Goal: Use online tool/utility: Utilize a website feature to perform a specific function

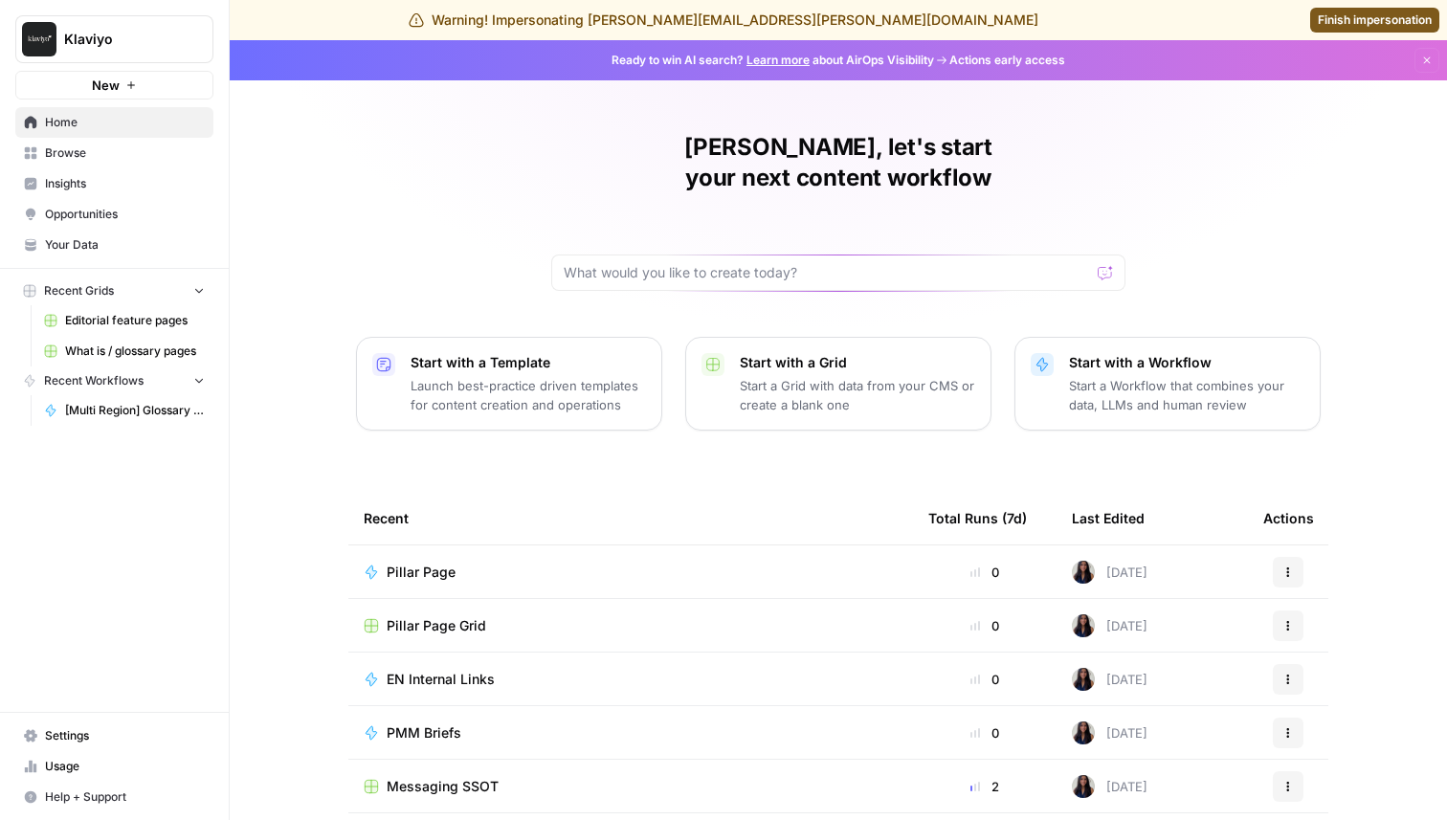
drag, startPoint x: 0, startPoint y: 0, endPoint x: 104, endPoint y: 189, distance: 216.3
click at [104, 189] on span "Insights" at bounding box center [125, 183] width 160 height 17
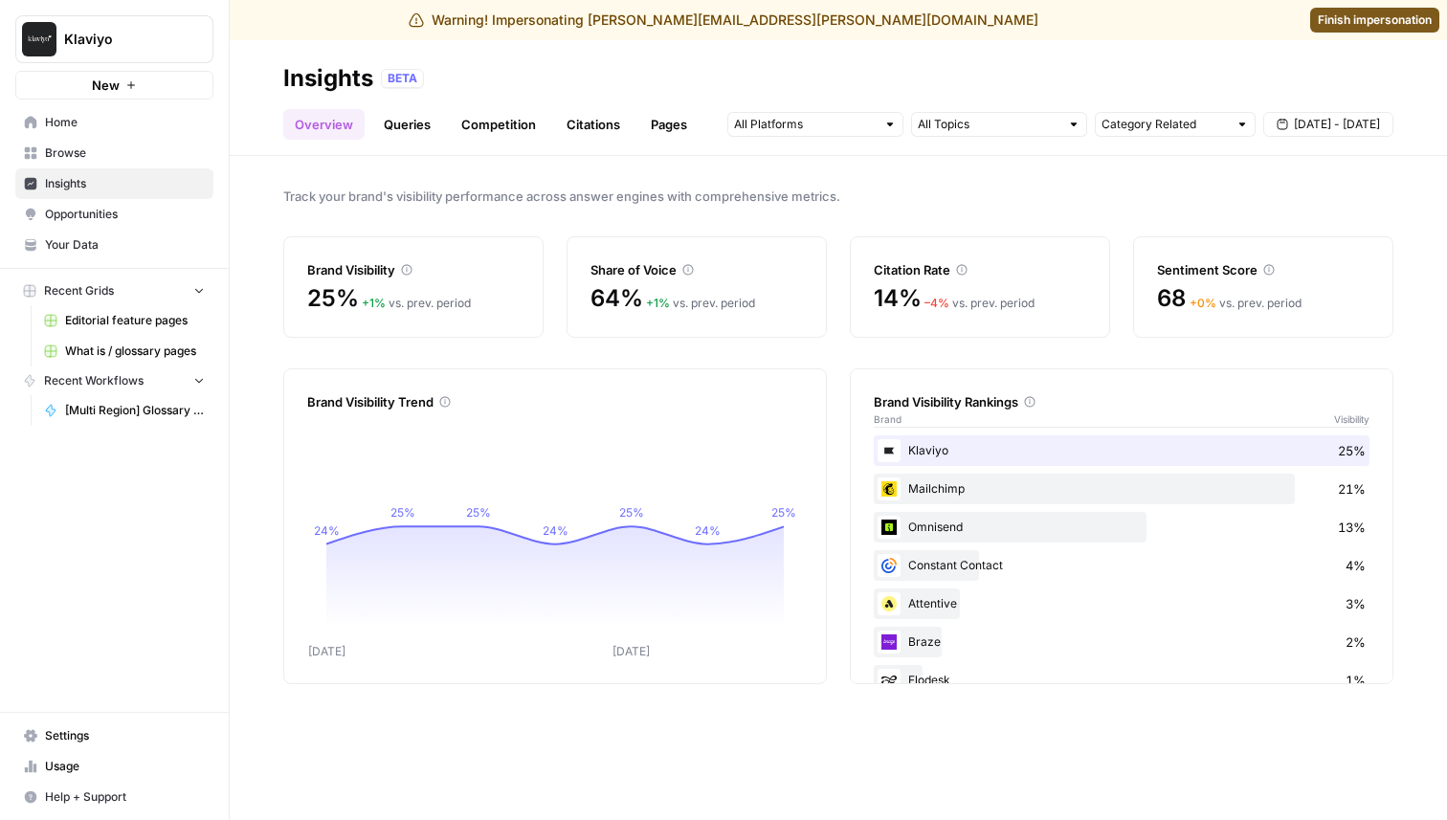
click at [421, 135] on link "Queries" at bounding box center [407, 124] width 70 height 31
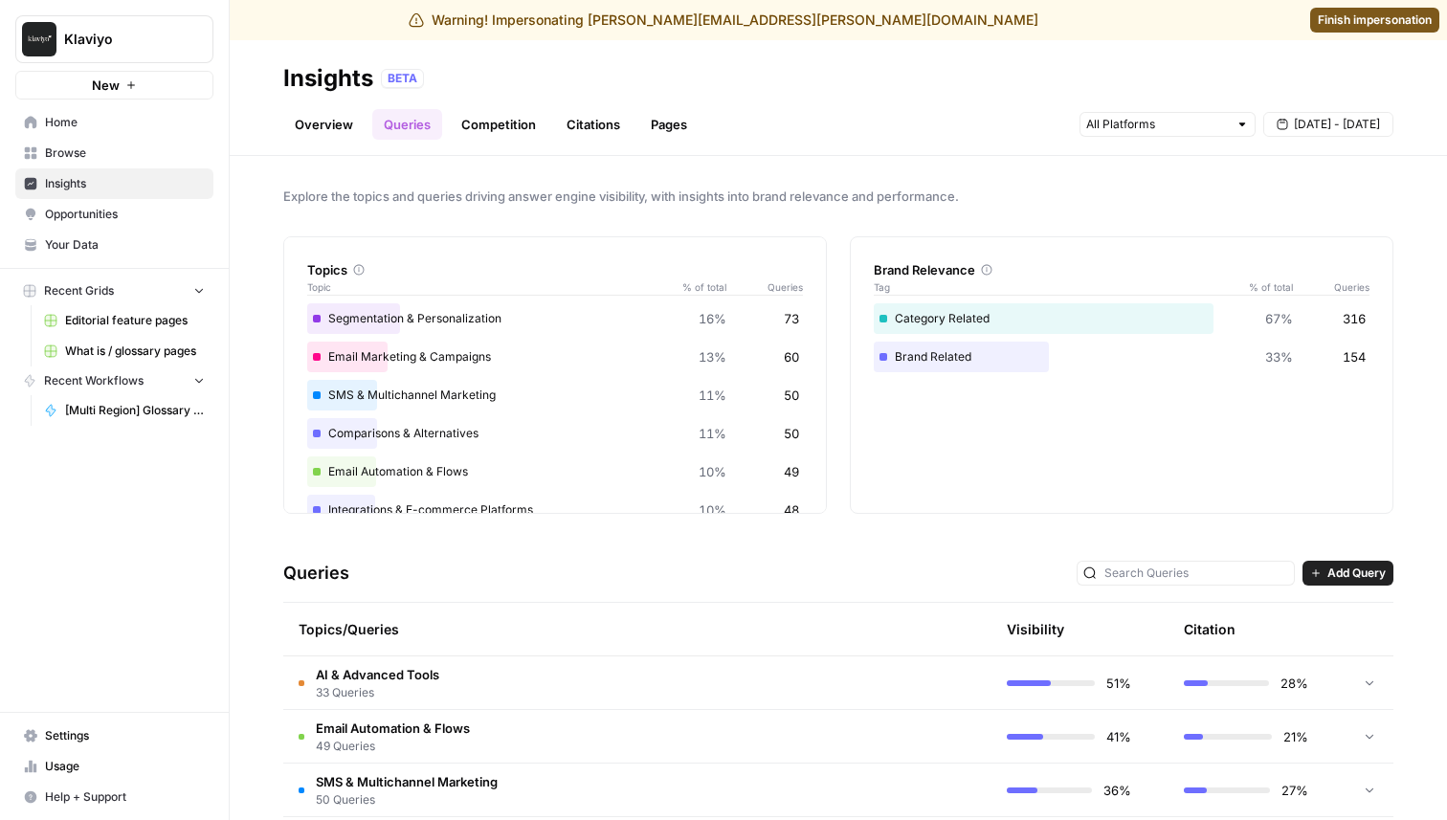
click at [510, 110] on link "Competition" at bounding box center [499, 124] width 98 height 31
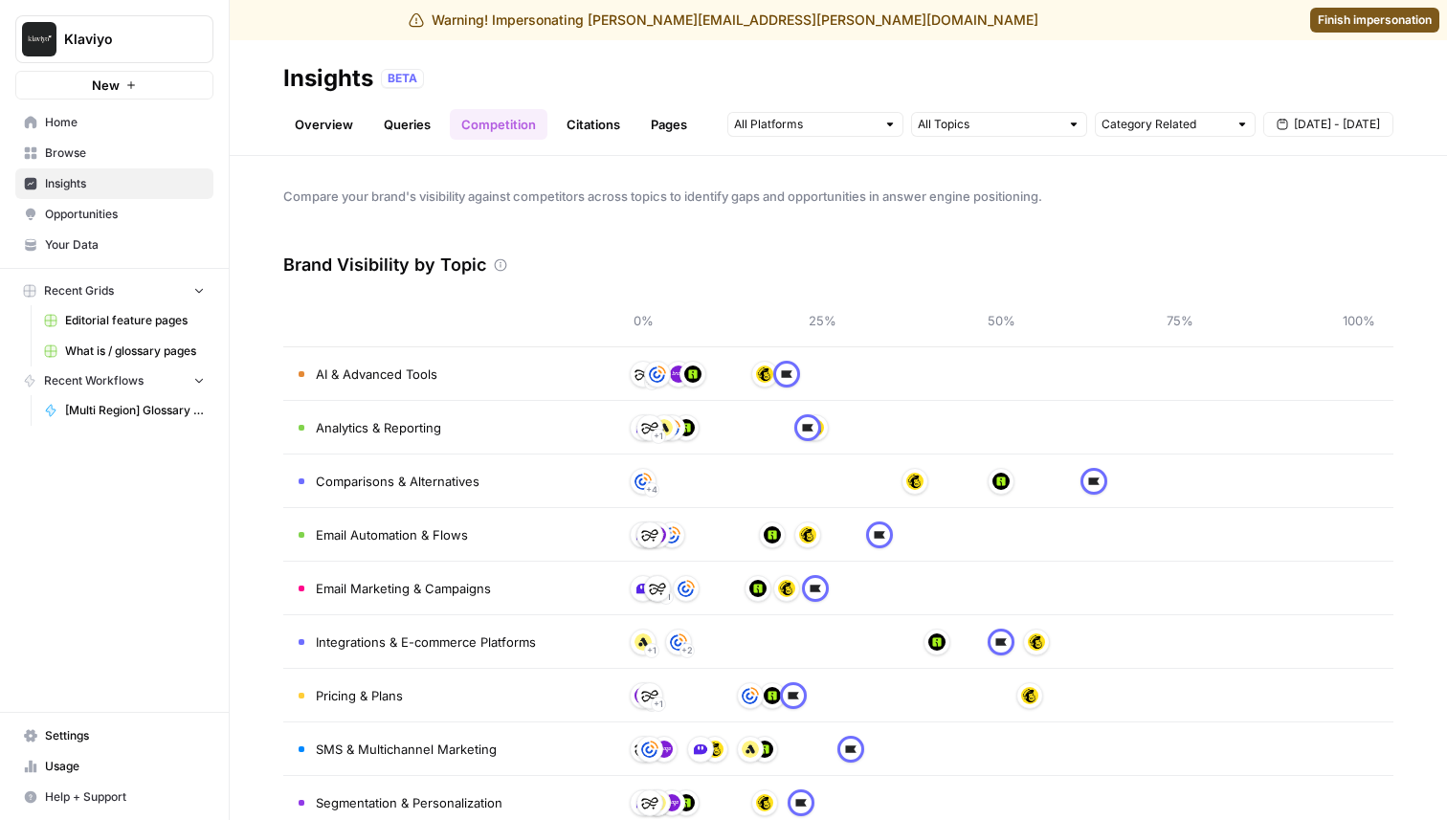
click at [319, 118] on link "Overview" at bounding box center [323, 124] width 81 height 31
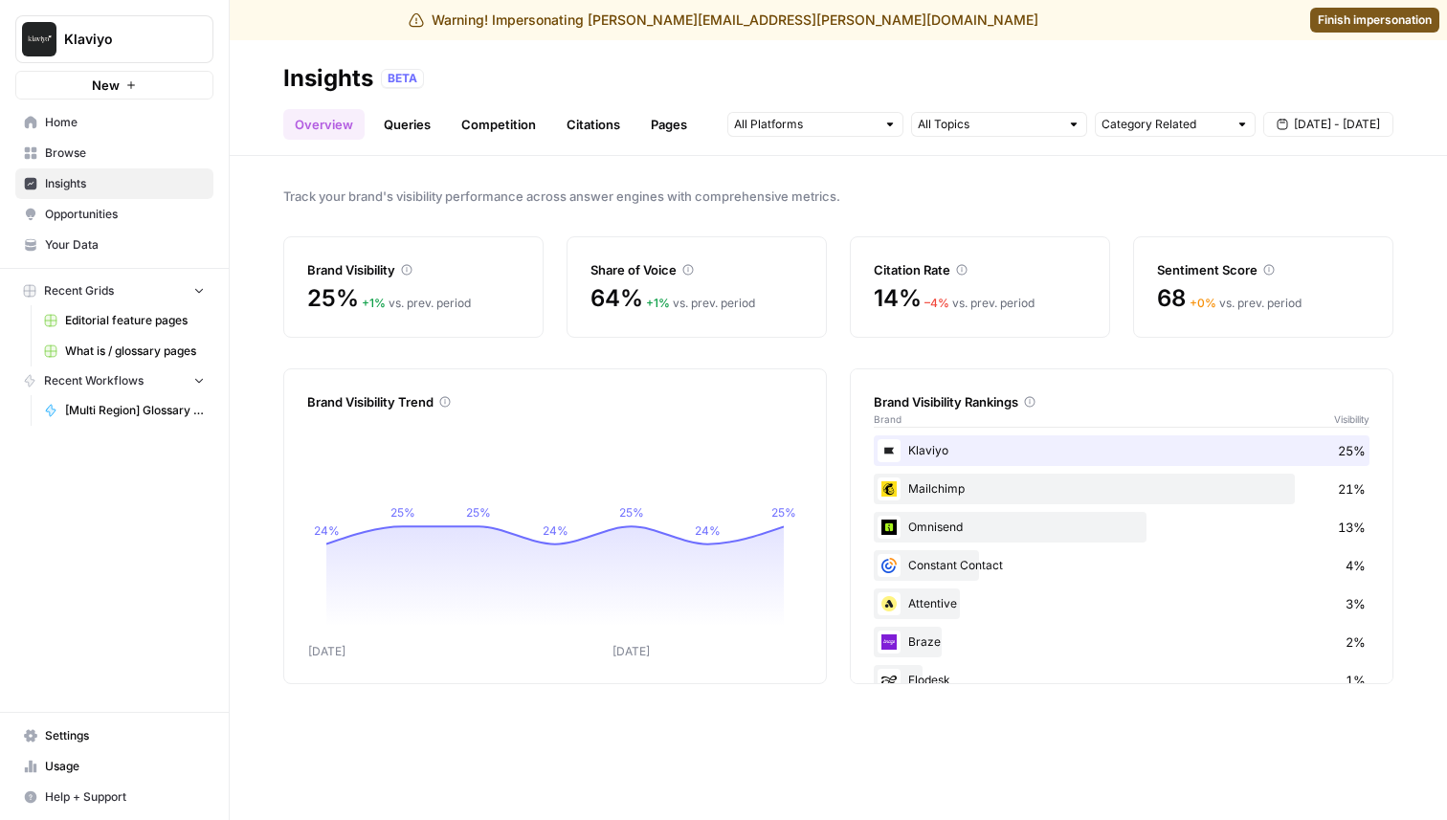
click at [147, 202] on link "Opportunities" at bounding box center [114, 214] width 198 height 31
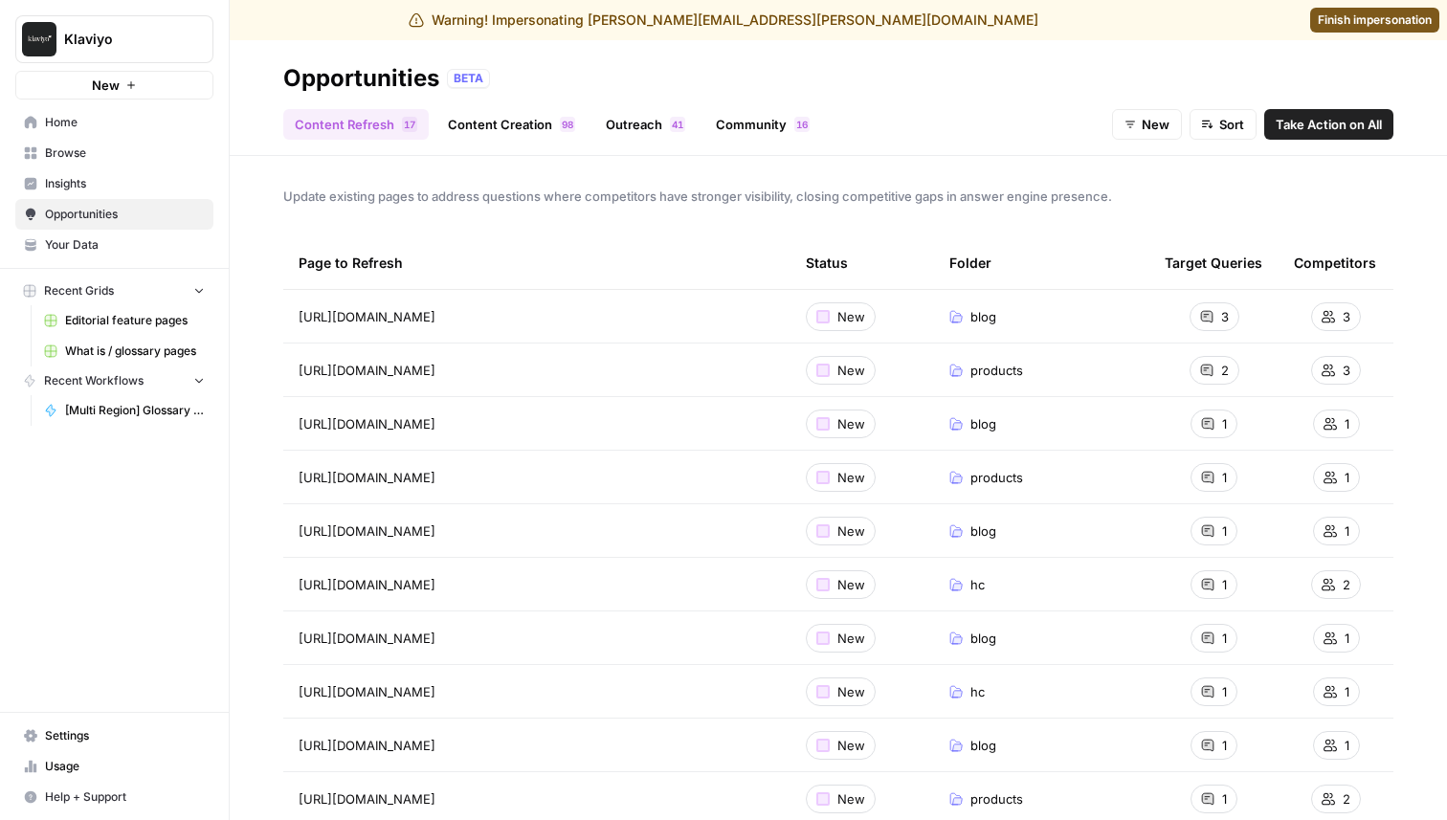
click at [130, 124] on span "Home" at bounding box center [125, 122] width 160 height 17
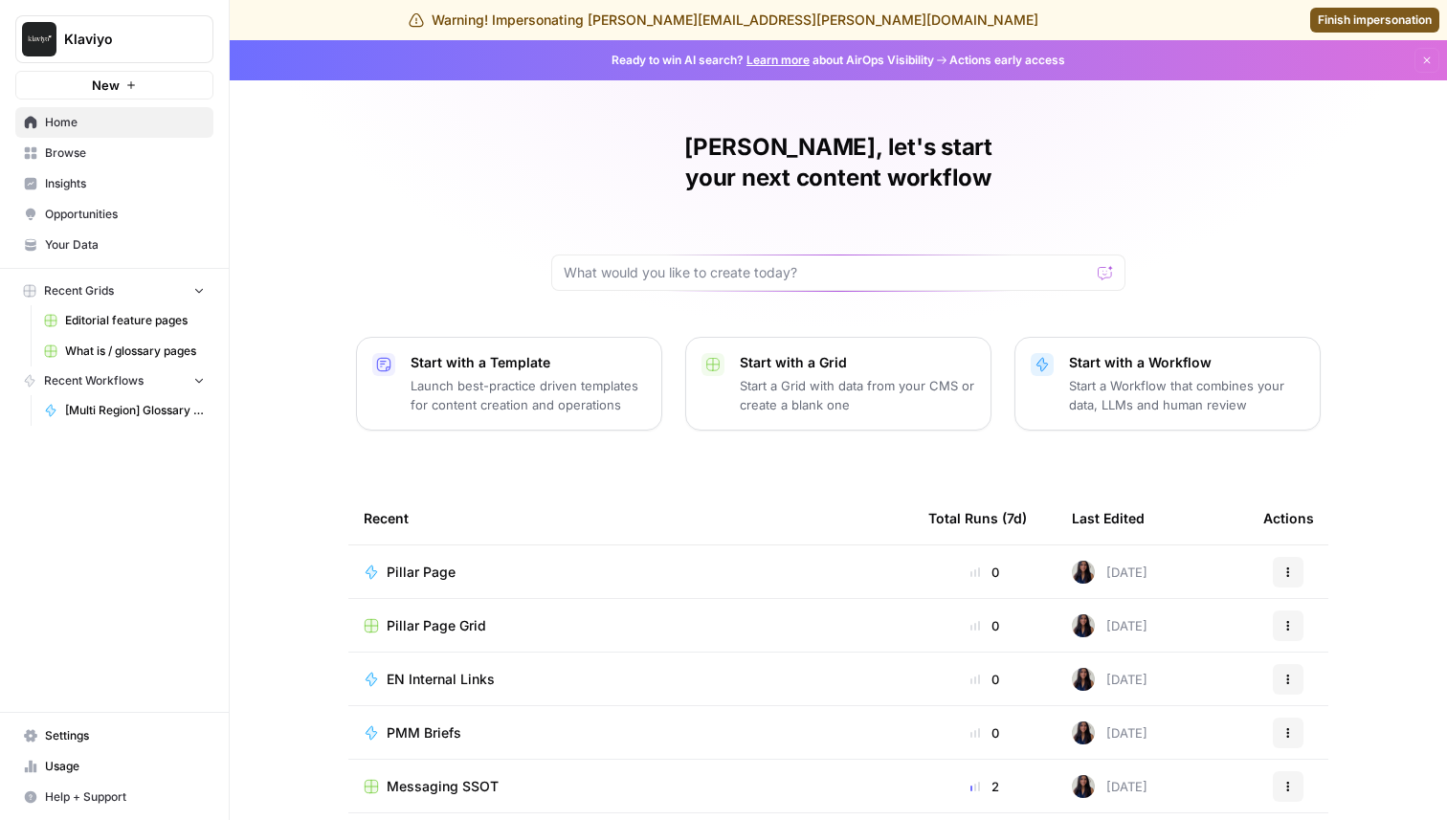
click at [97, 158] on span "Browse" at bounding box center [125, 152] width 160 height 17
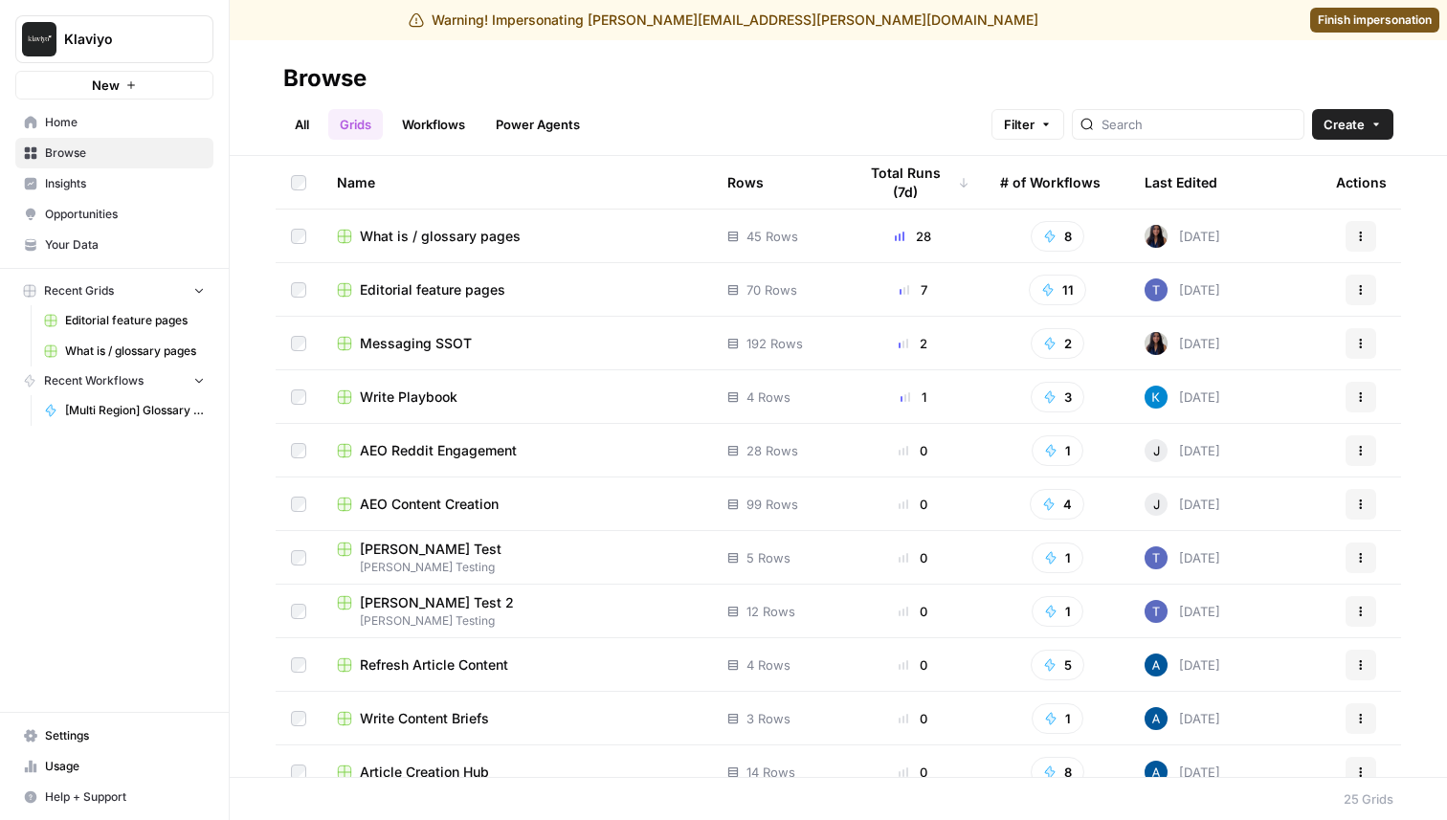
click at [1230, 134] on div at bounding box center [1188, 124] width 233 height 31
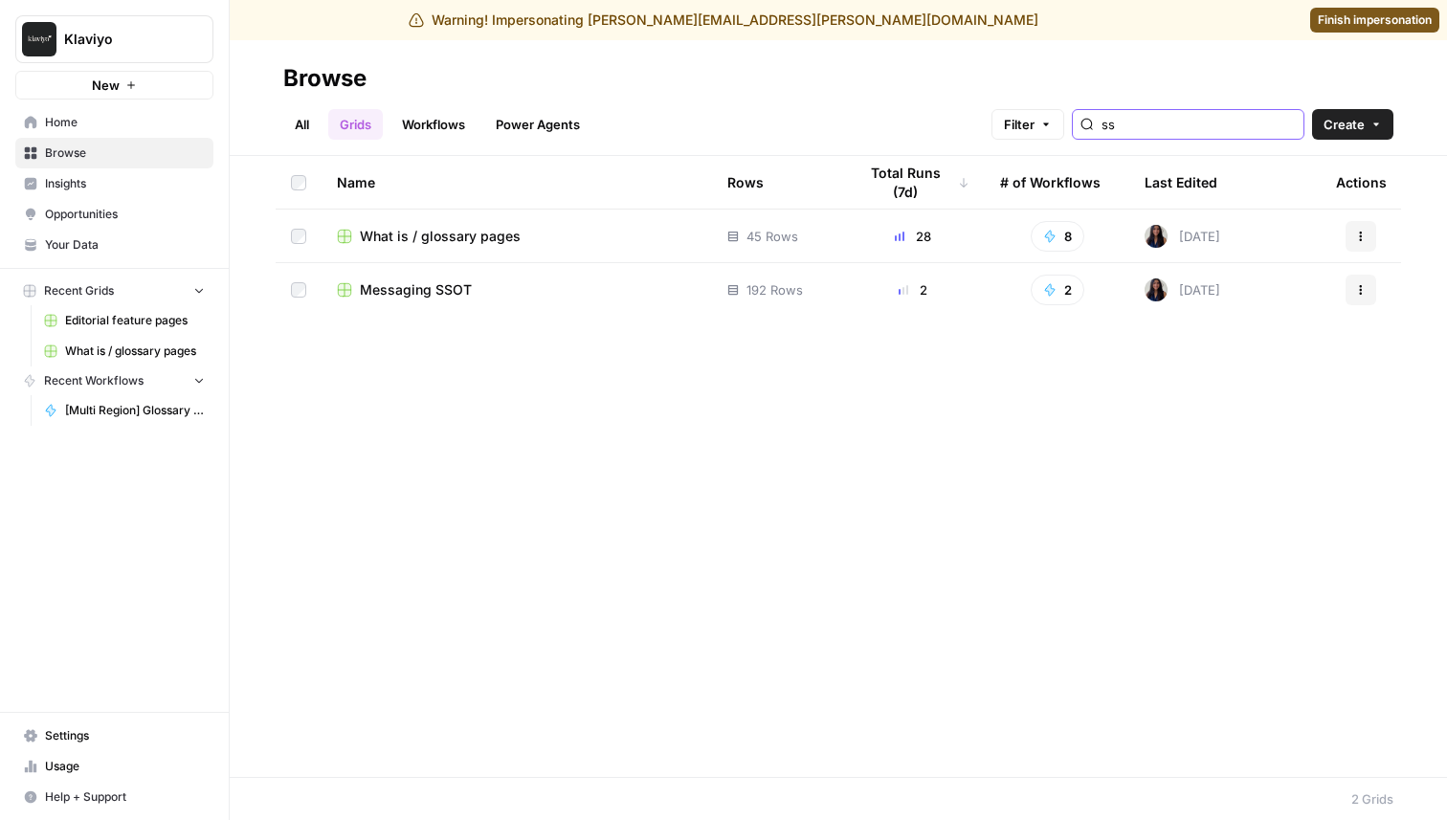
type input "ss"
click at [303, 88] on div "Browse" at bounding box center [324, 78] width 83 height 31
click at [303, 130] on link "All" at bounding box center [301, 124] width 37 height 31
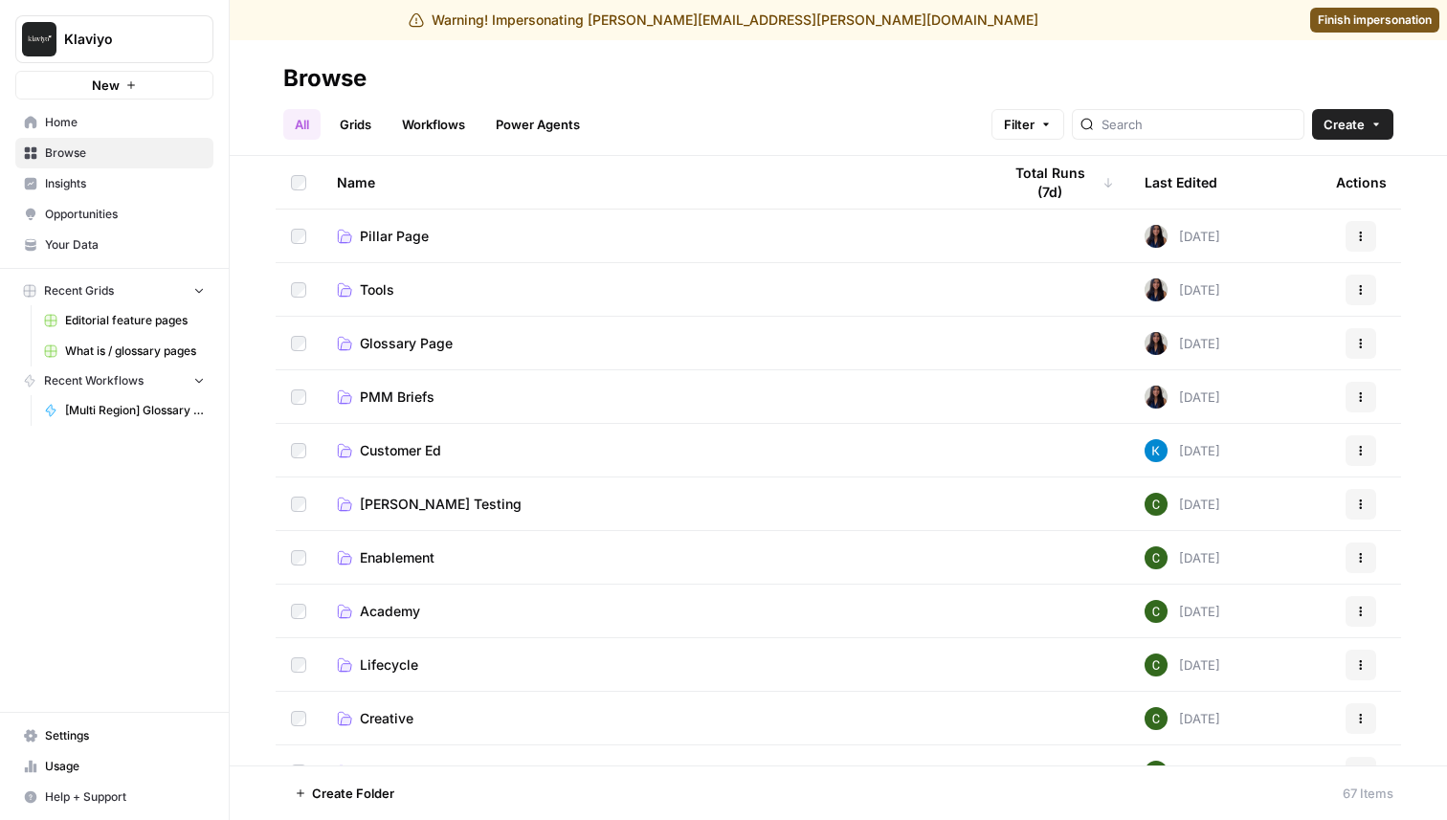
click at [474, 122] on link "Workflows" at bounding box center [433, 124] width 86 height 31
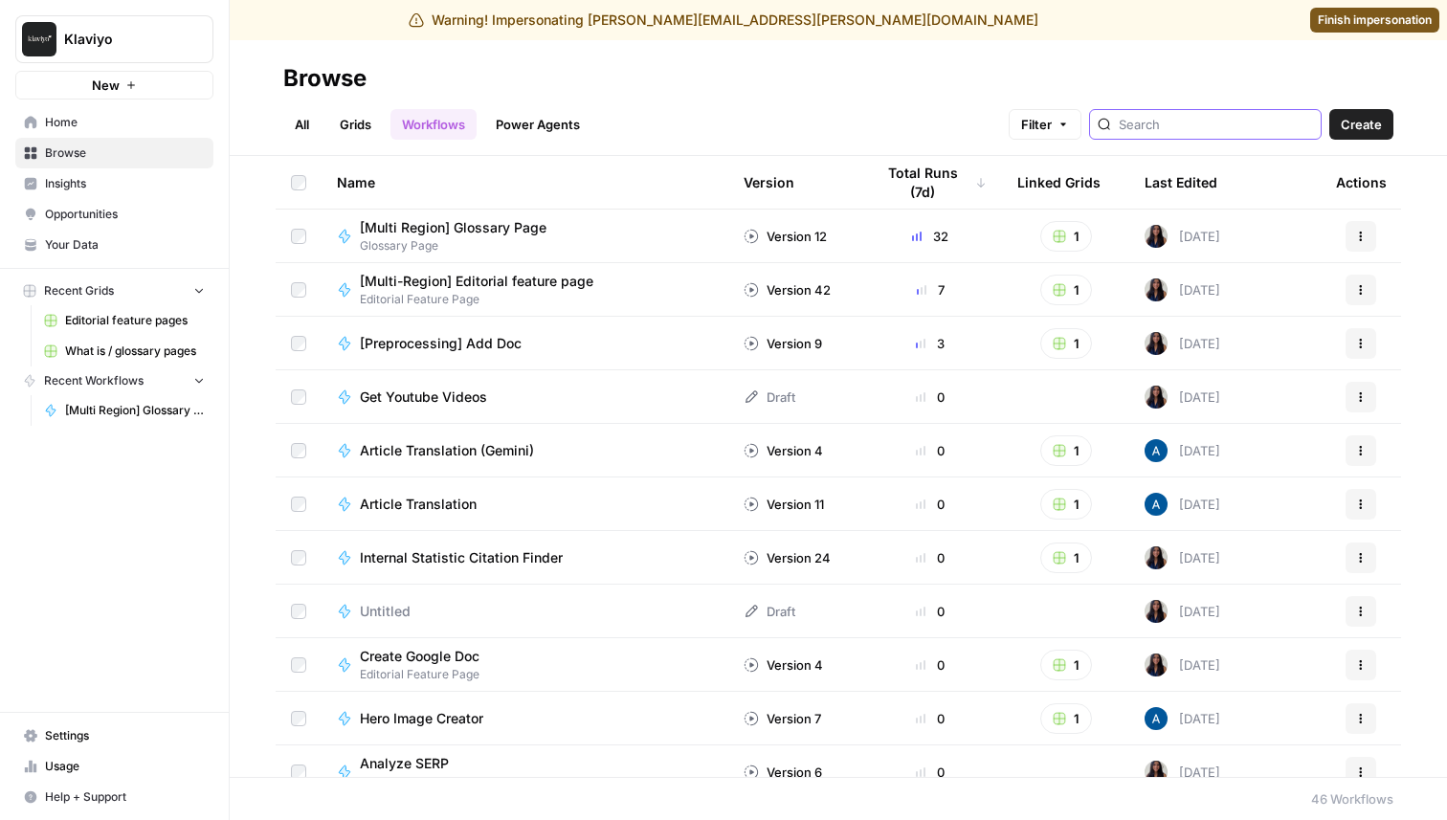
click at [1223, 127] on input "search" at bounding box center [1216, 124] width 194 height 19
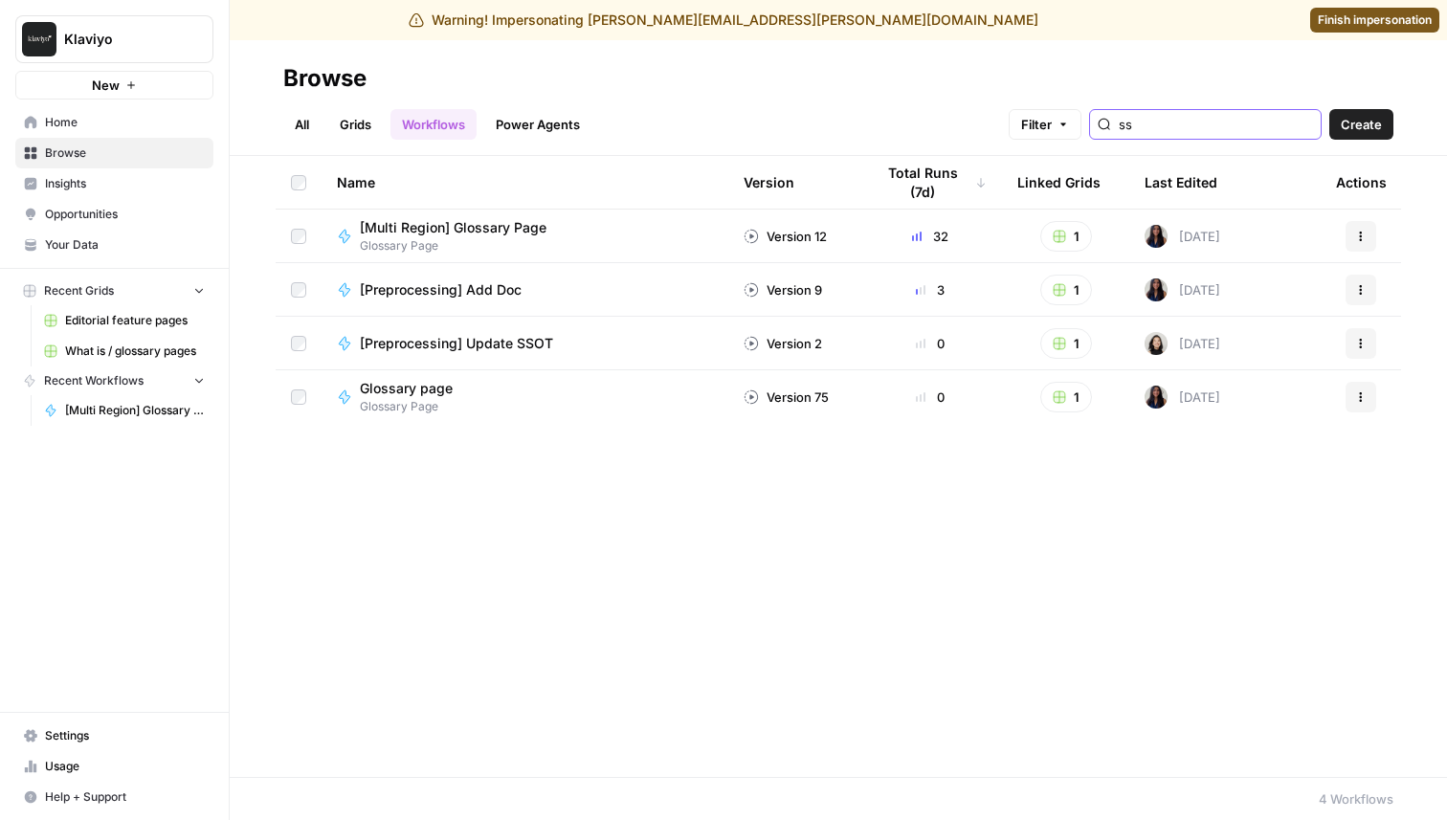
type input "ss"
click at [492, 339] on span "[Preprocessing] Update SSOT" at bounding box center [456, 343] width 193 height 19
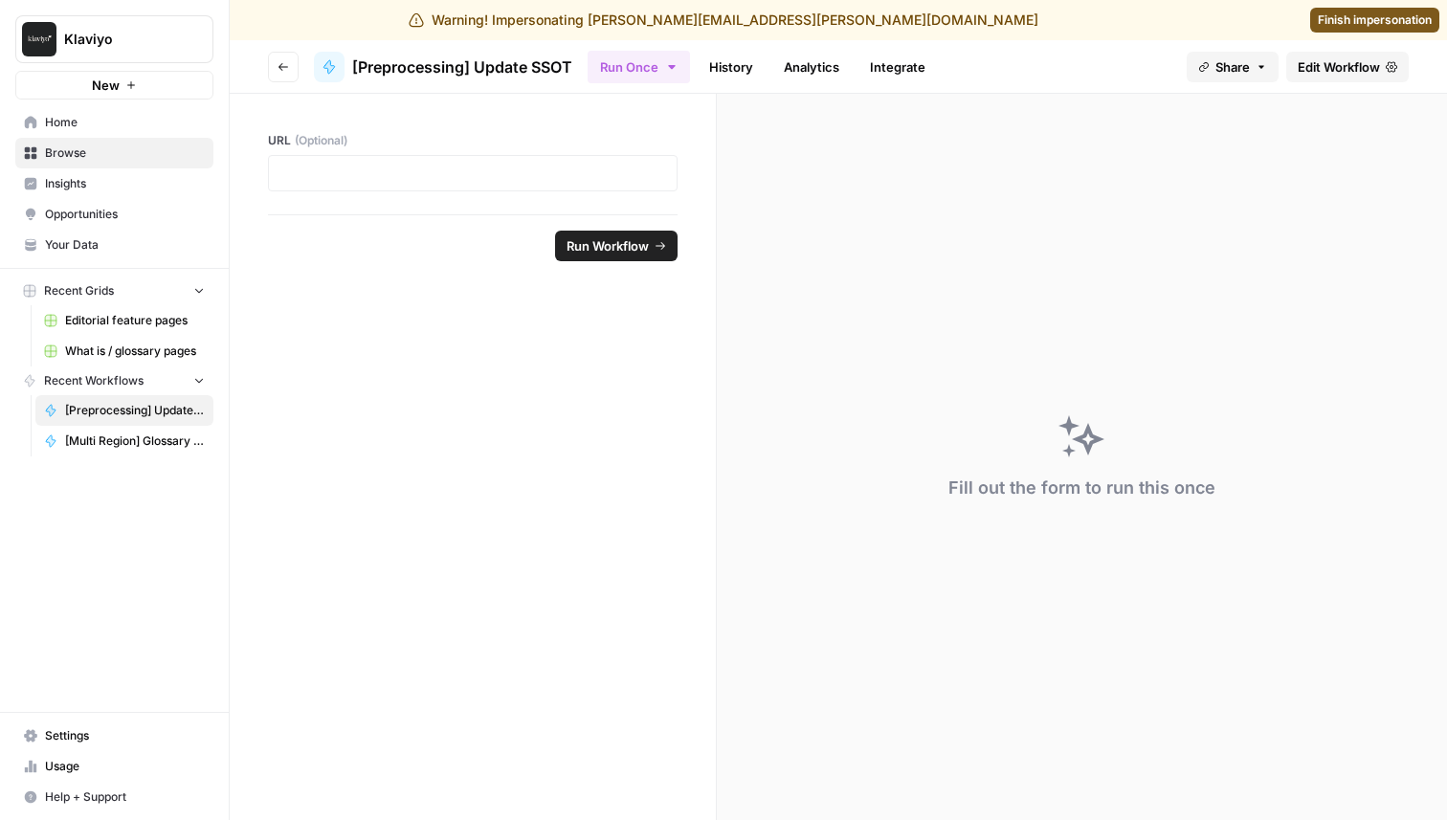
click at [1341, 66] on span "Edit Workflow" at bounding box center [1339, 66] width 82 height 19
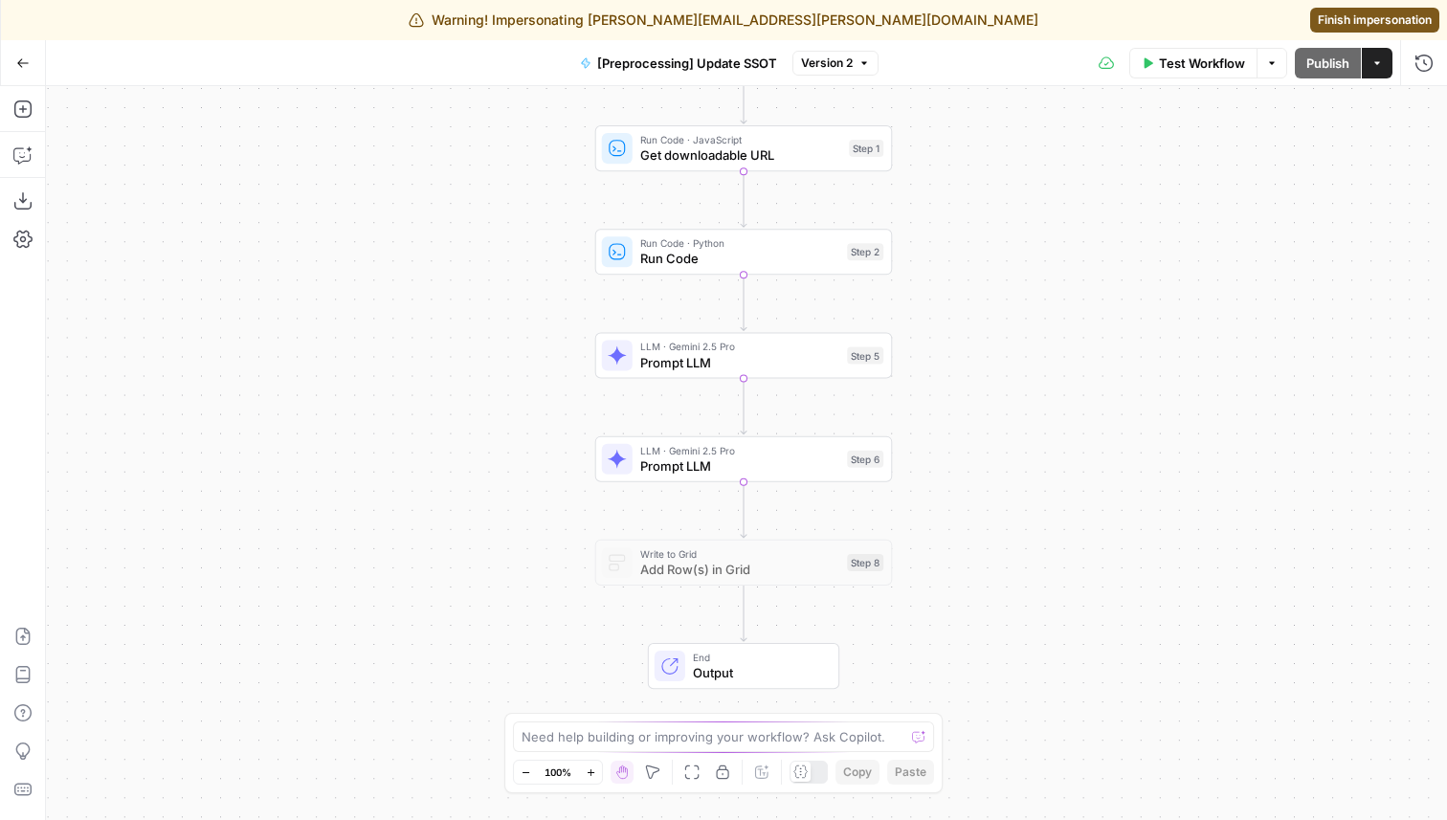
drag, startPoint x: 1152, startPoint y: 446, endPoint x: 1149, endPoint y: 345, distance: 100.5
click at [1149, 345] on div "Workflow Set Inputs Inputs Run Code · JavaScript Get downloadable URL Step 1 Ru…" at bounding box center [746, 453] width 1401 height 734
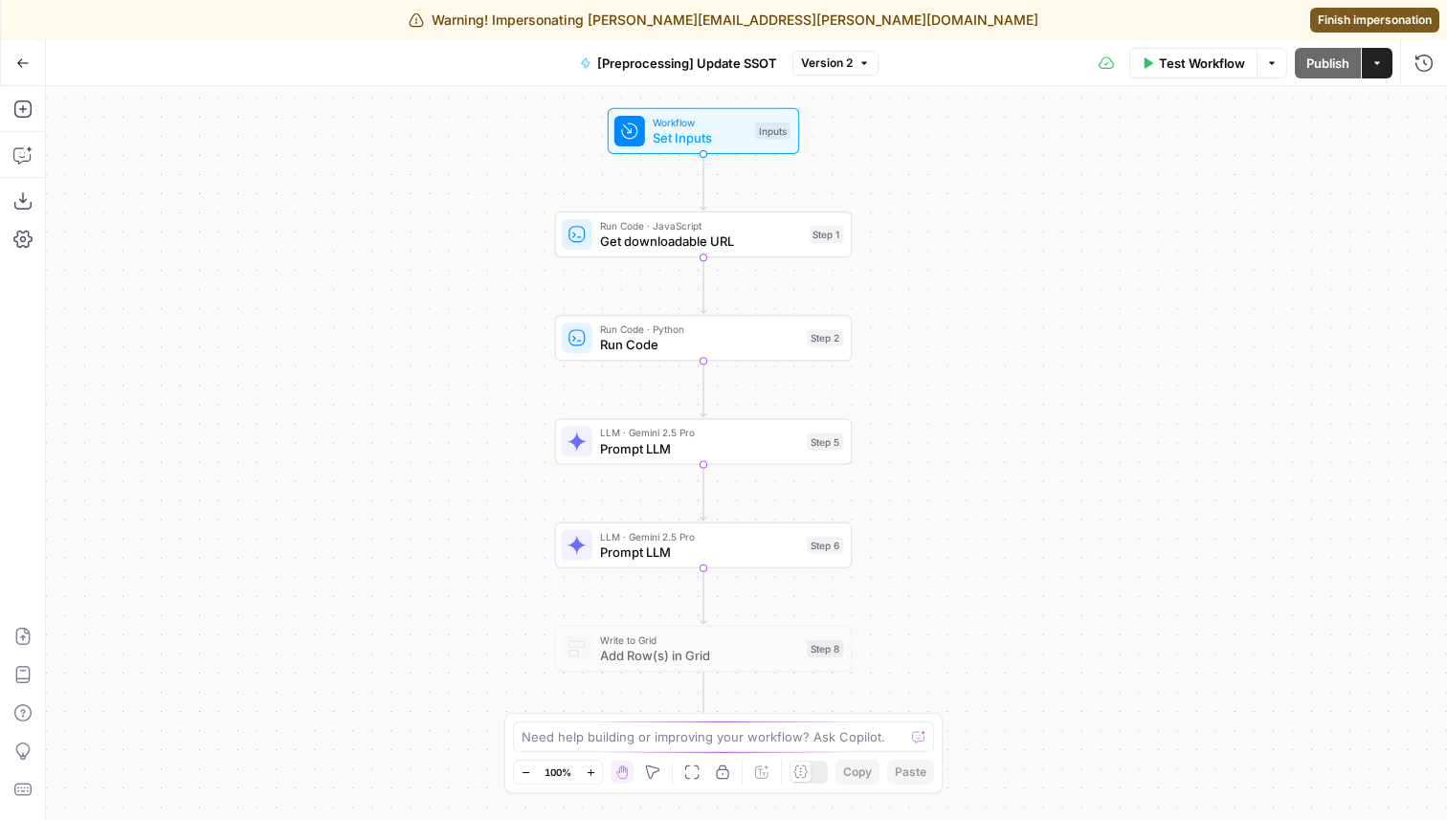
drag, startPoint x: 1128, startPoint y: 513, endPoint x: 1086, endPoint y: 605, distance: 101.0
click at [1087, 605] on div "Workflow Set Inputs Inputs Run Code · JavaScript Get downloadable URL Step 1 Ru…" at bounding box center [746, 453] width 1401 height 734
drag, startPoint x: 1119, startPoint y: 308, endPoint x: 1141, endPoint y: 377, distance: 72.3
click at [1140, 377] on div "Workflow Set Inputs Inputs Run Code · JavaScript Get downloadable URL Step 1 Ru…" at bounding box center [746, 453] width 1401 height 734
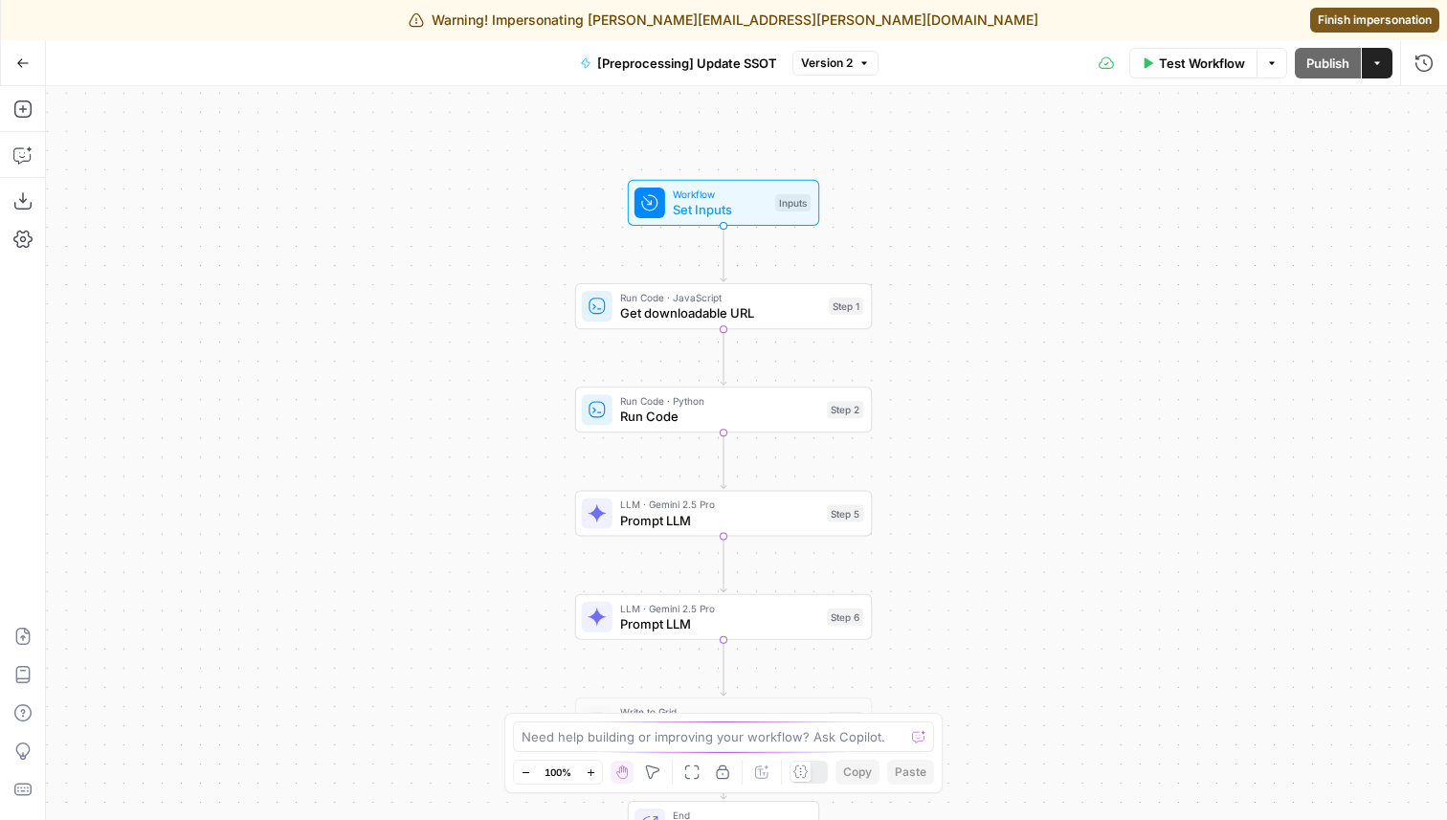
click at [692, 312] on span "Get downloadable URL" at bounding box center [720, 312] width 201 height 19
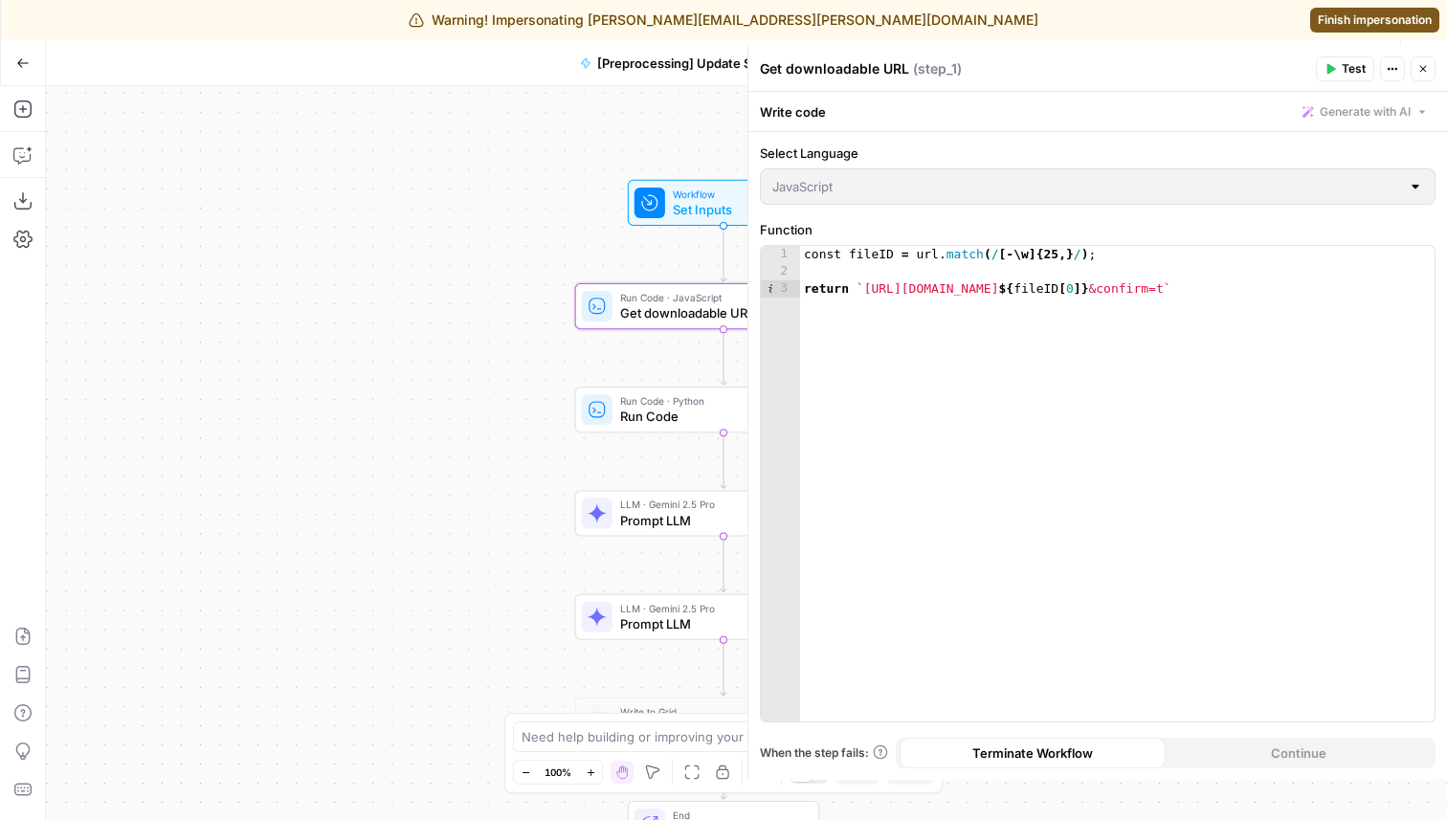
click at [1418, 66] on icon "button" at bounding box center [1422, 68] width 11 height 11
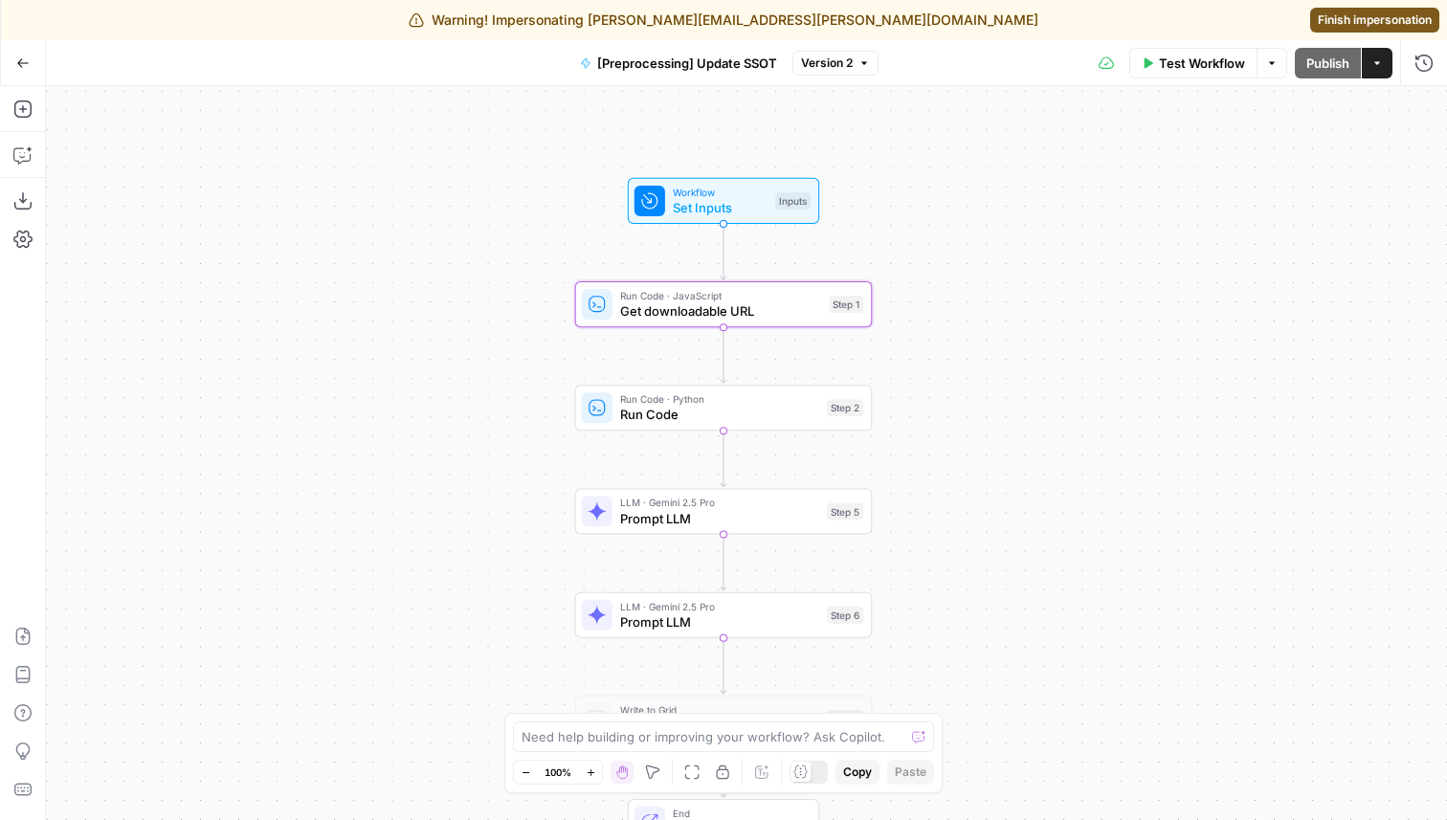
drag, startPoint x: 1043, startPoint y: 409, endPoint x: 1040, endPoint y: 330, distance: 78.5
click at [1040, 330] on div "Workflow Set Inputs Inputs Run Code · JavaScript Get downloadable URL Step 1 Ru…" at bounding box center [746, 453] width 1401 height 734
